Goal: Task Accomplishment & Management: Complete application form

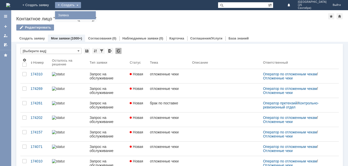
click at [95, 15] on link "Заявка" at bounding box center [75, 15] width 39 height 6
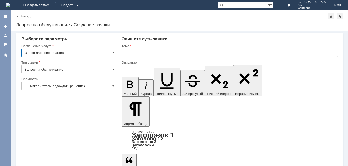
click at [136, 49] on input "text" at bounding box center [229, 53] width 216 height 8
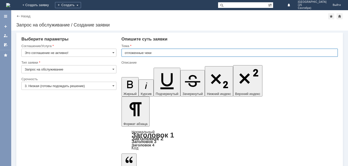
type input "отложенные чеки"
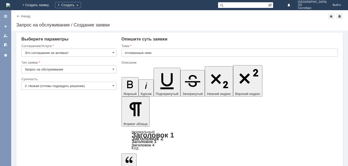
click at [102, 51] on input "Это соглашение не активно!" at bounding box center [68, 53] width 95 height 8
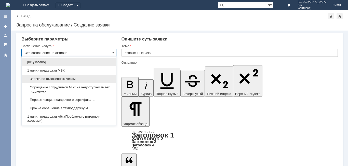
click at [83, 81] on div "Заявка по отложенным чекам" at bounding box center [69, 79] width 94 height 8
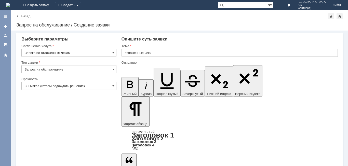
click at [66, 70] on input "Запрос на обслуживание" at bounding box center [68, 69] width 95 height 8
type input "Заявка по отложенным чекам"
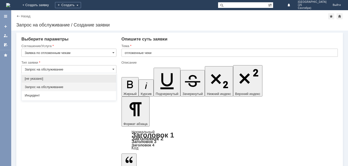
click at [67, 67] on input "Запрос на обслуживание" at bounding box center [68, 69] width 95 height 8
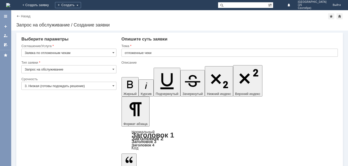
click at [74, 58] on div at bounding box center [68, 59] width 95 height 4
type input "Запрос на обслуживание"
click at [67, 85] on input "3. Низкая (готовы подождать решение)" at bounding box center [68, 86] width 95 height 8
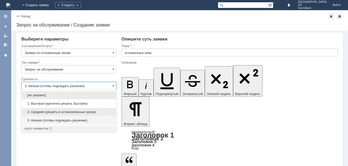
click at [64, 110] on span "2. Средняя (решить в установленные сроки)" at bounding box center [69, 112] width 88 height 4
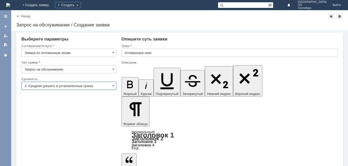
type input "2. Средняя (решить в установленные сроки)"
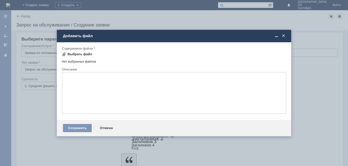
click at [80, 56] on div "Выбрать файл" at bounding box center [79, 54] width 25 height 4
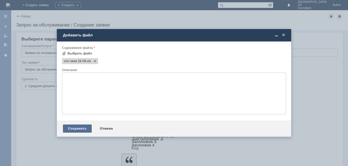
click at [79, 129] on div "Сохранить" at bounding box center [77, 129] width 29 height 8
